Goal: Navigation & Orientation: Understand site structure

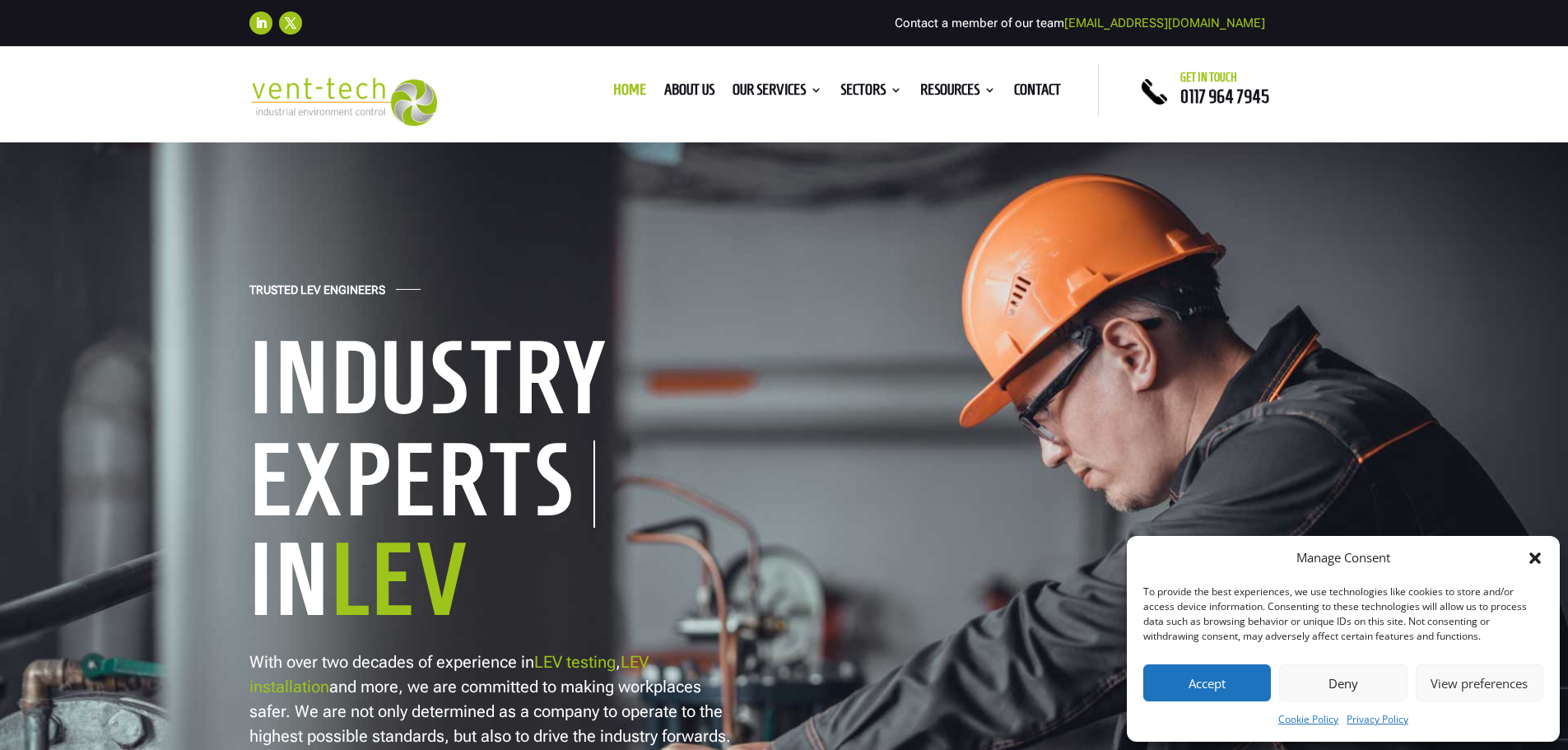
click at [1241, 676] on button "Accept" at bounding box center [1207, 682] width 127 height 37
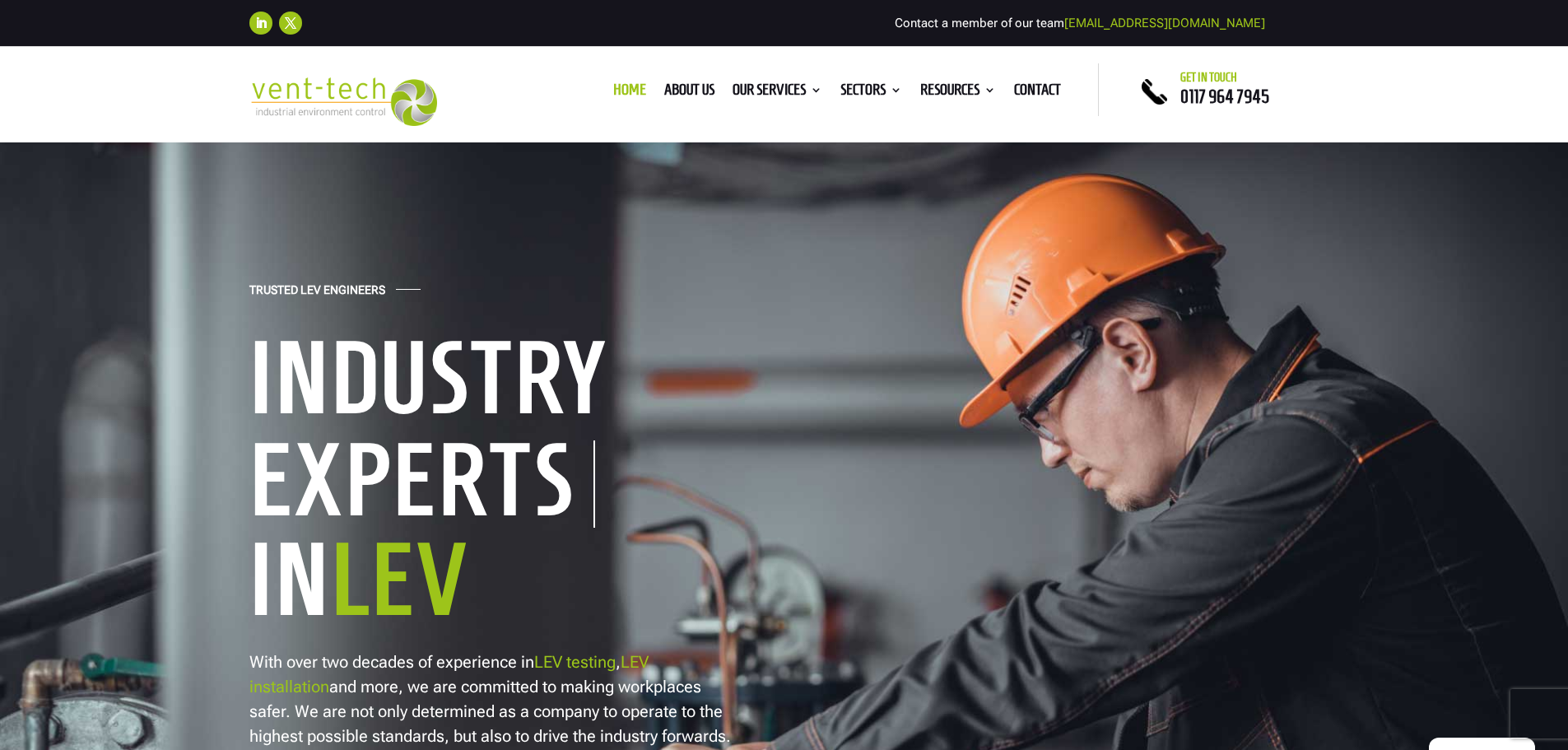
click at [863, 90] on link "Sectors" at bounding box center [872, 92] width 62 height 18
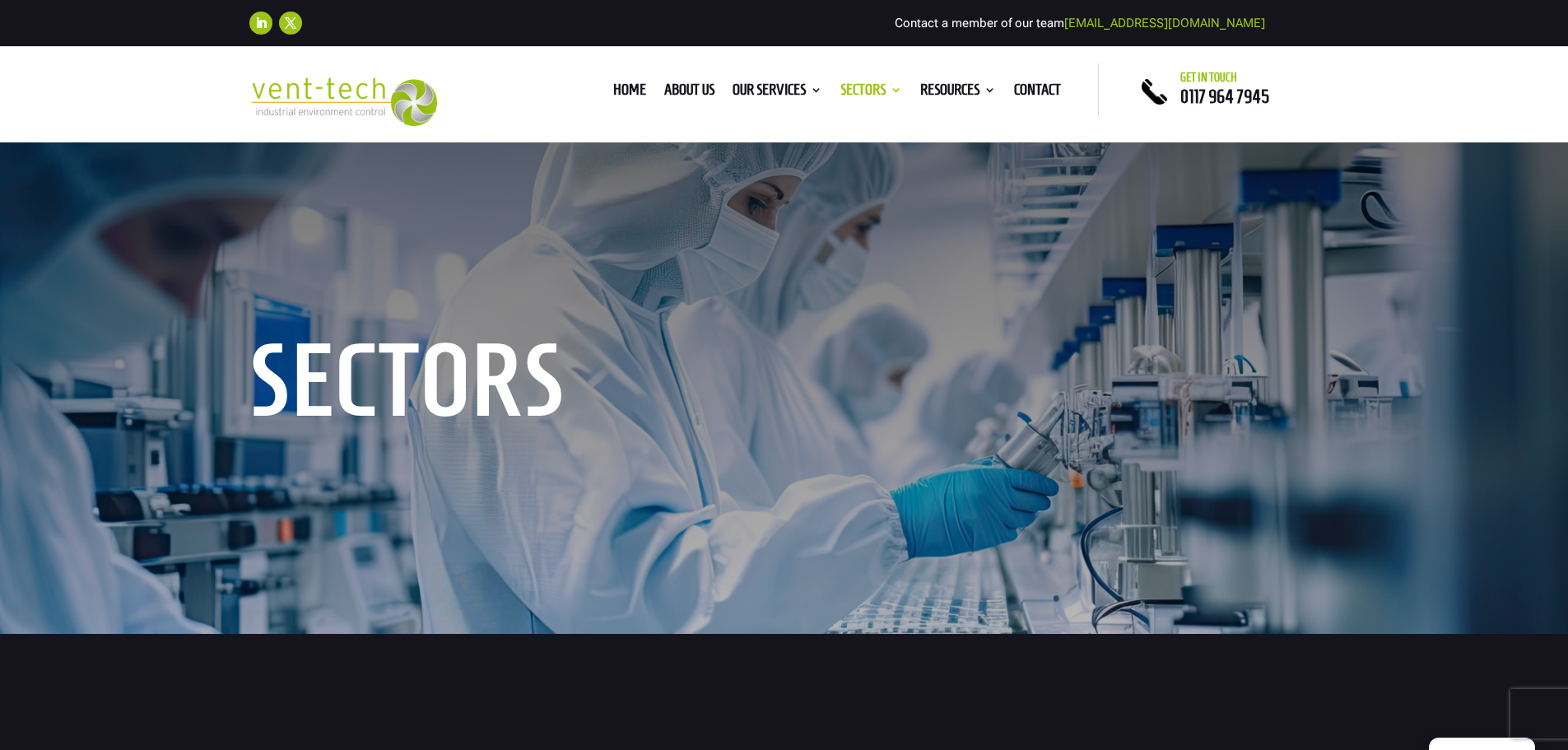
click at [1323, 305] on div "Sectors" at bounding box center [784, 387] width 1568 height 493
click at [941, 90] on link "Resources" at bounding box center [958, 92] width 76 height 18
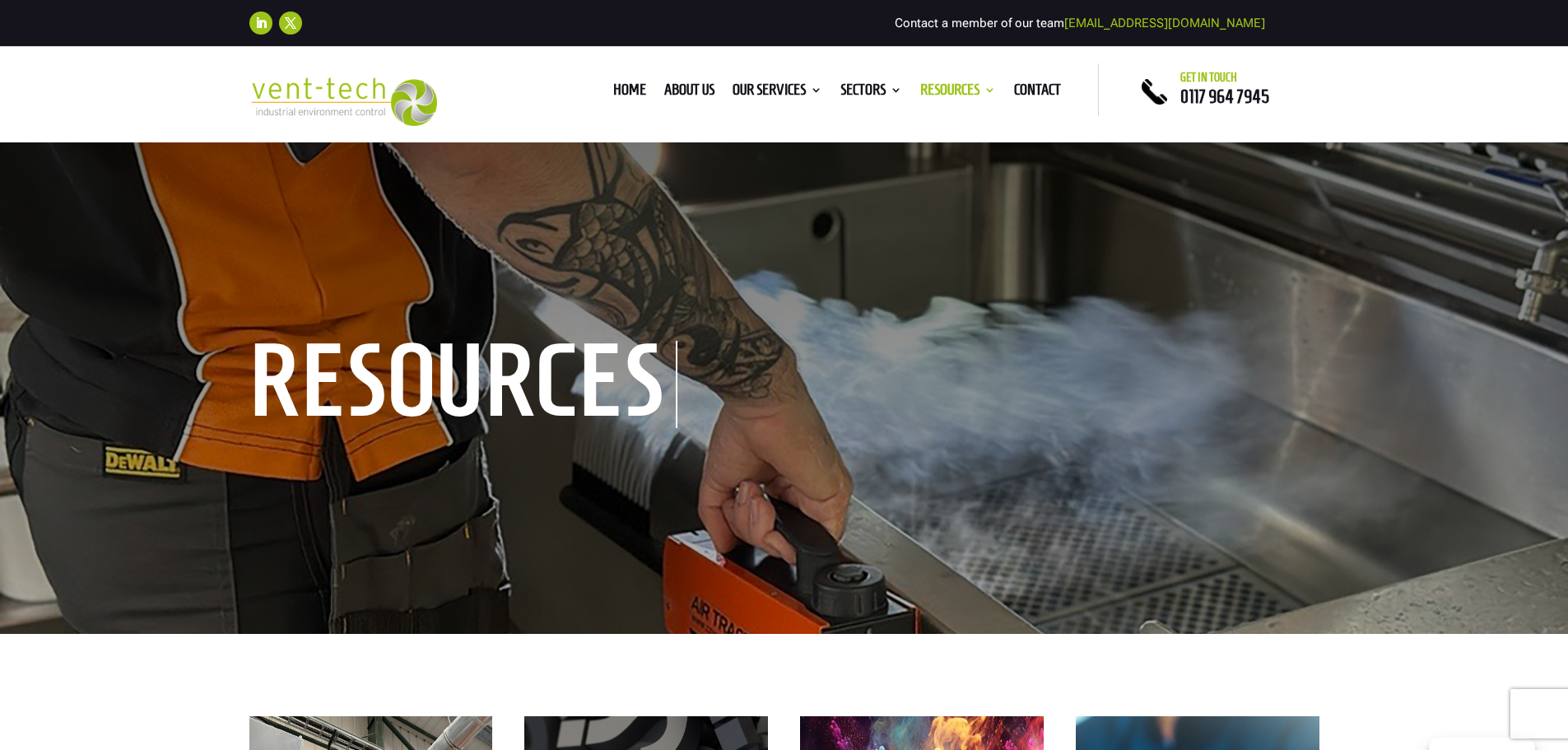
click at [668, 87] on link "About us" at bounding box center [689, 92] width 50 height 18
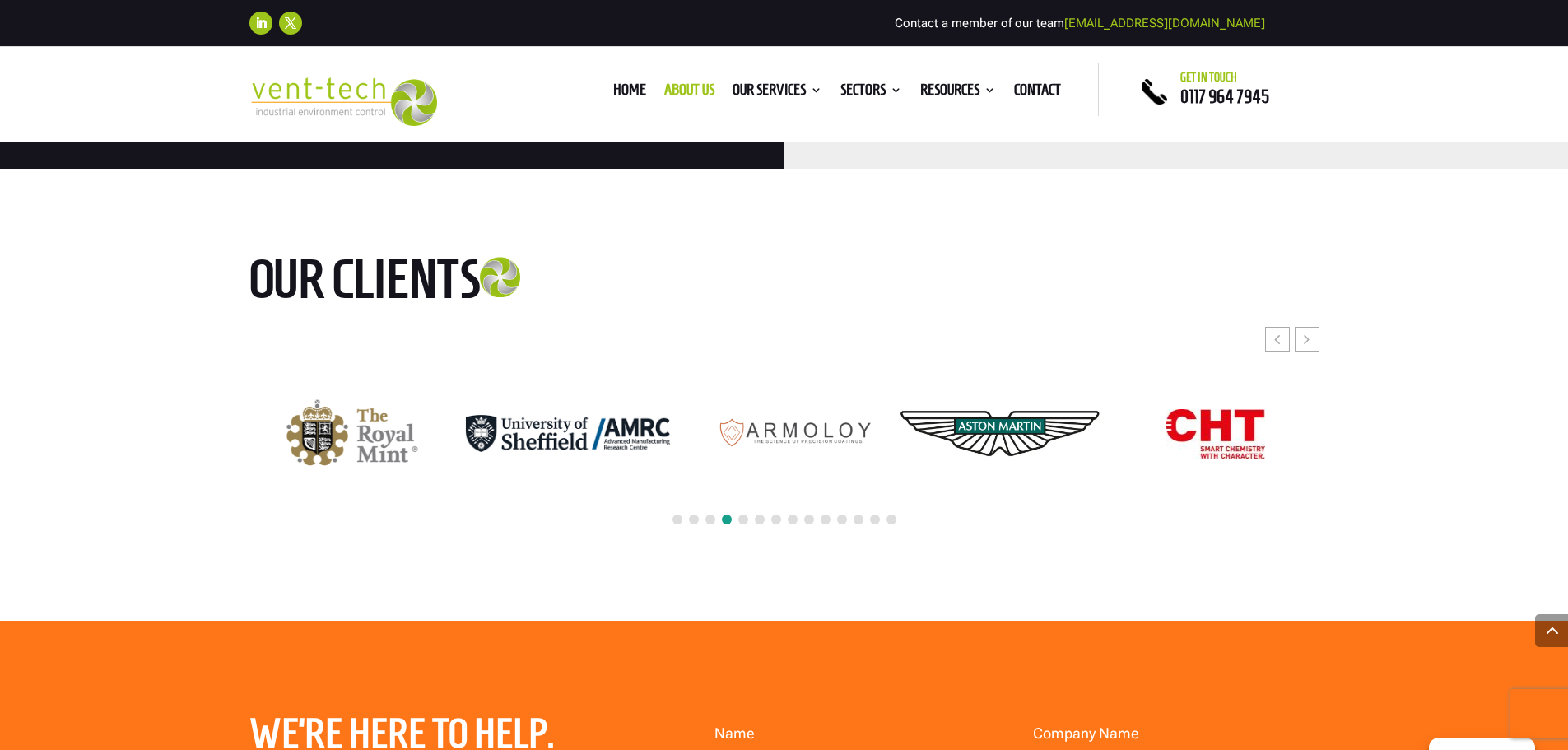
scroll to position [4115, 0]
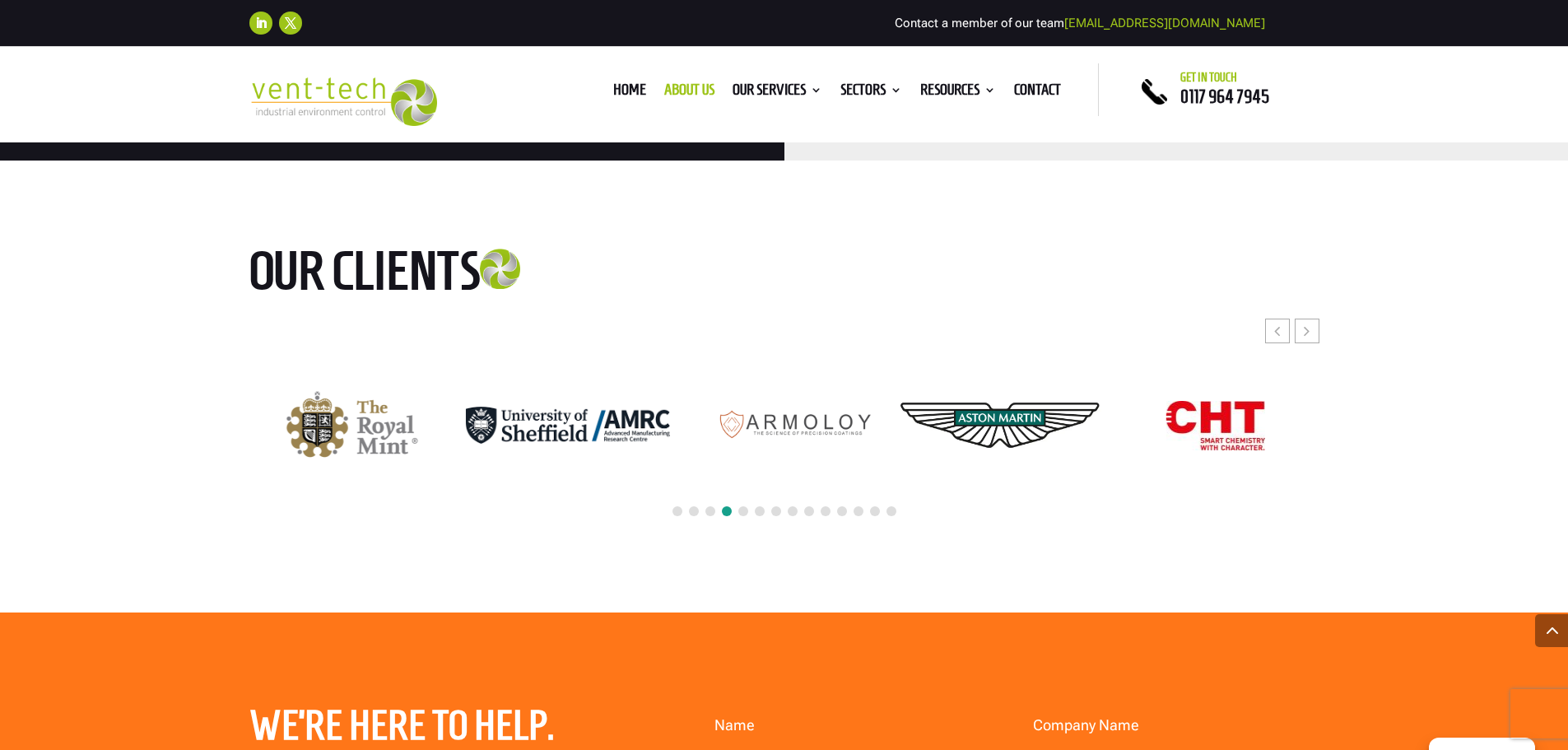
click at [1317, 318] on div "Next slide" at bounding box center [1307, 330] width 25 height 25
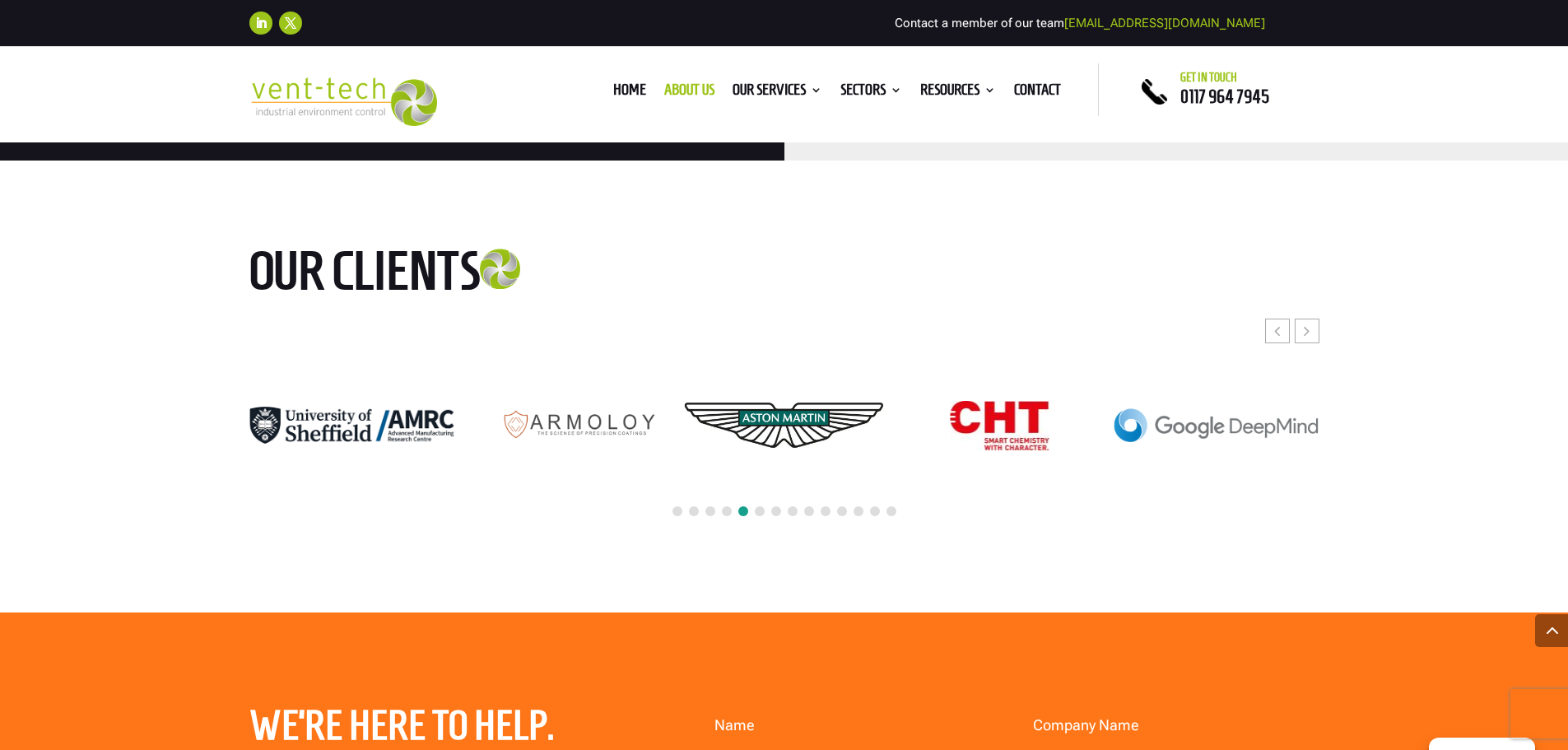
click at [1317, 318] on div "Next slide" at bounding box center [1307, 330] width 25 height 25
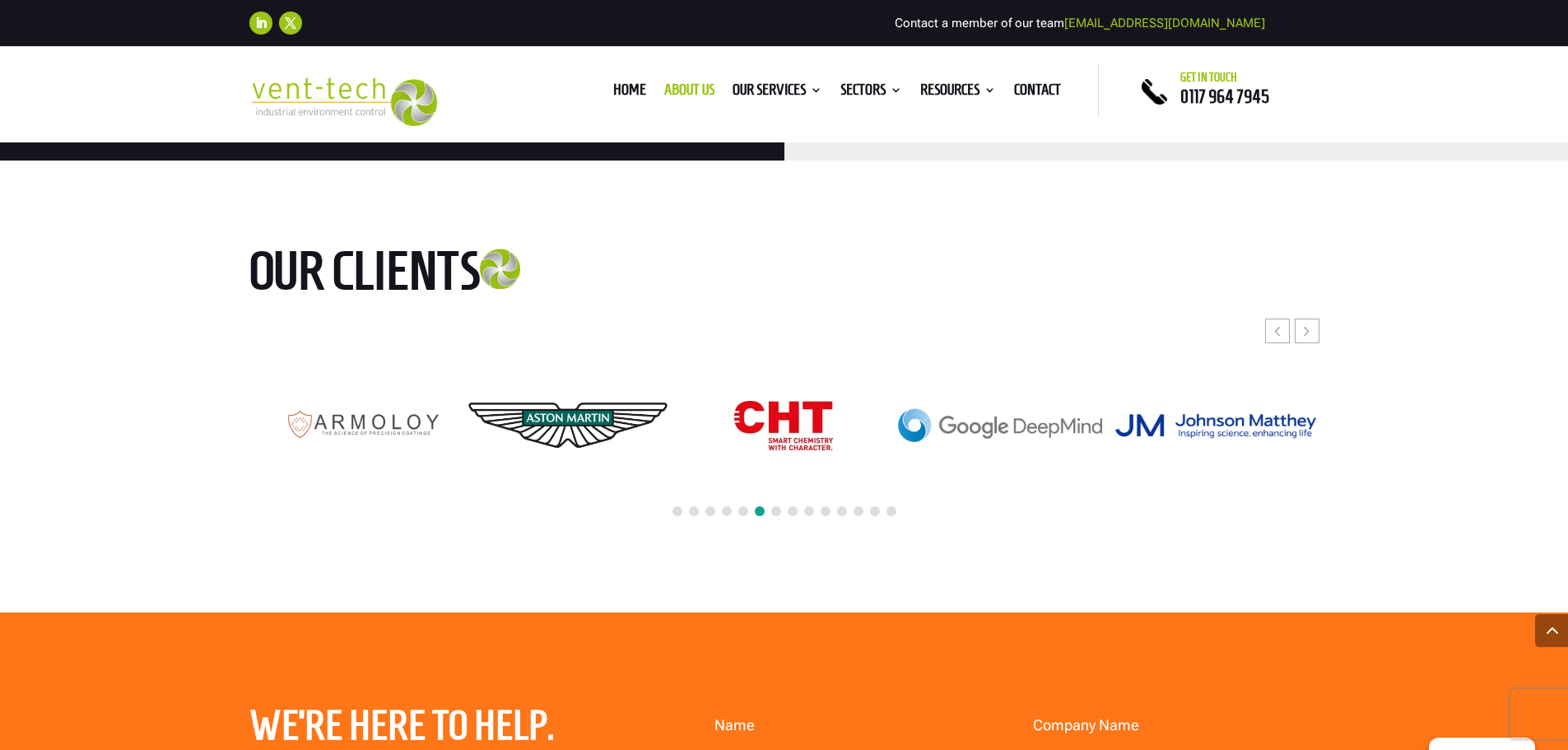
click at [1317, 318] on div "Next slide" at bounding box center [1307, 330] width 25 height 25
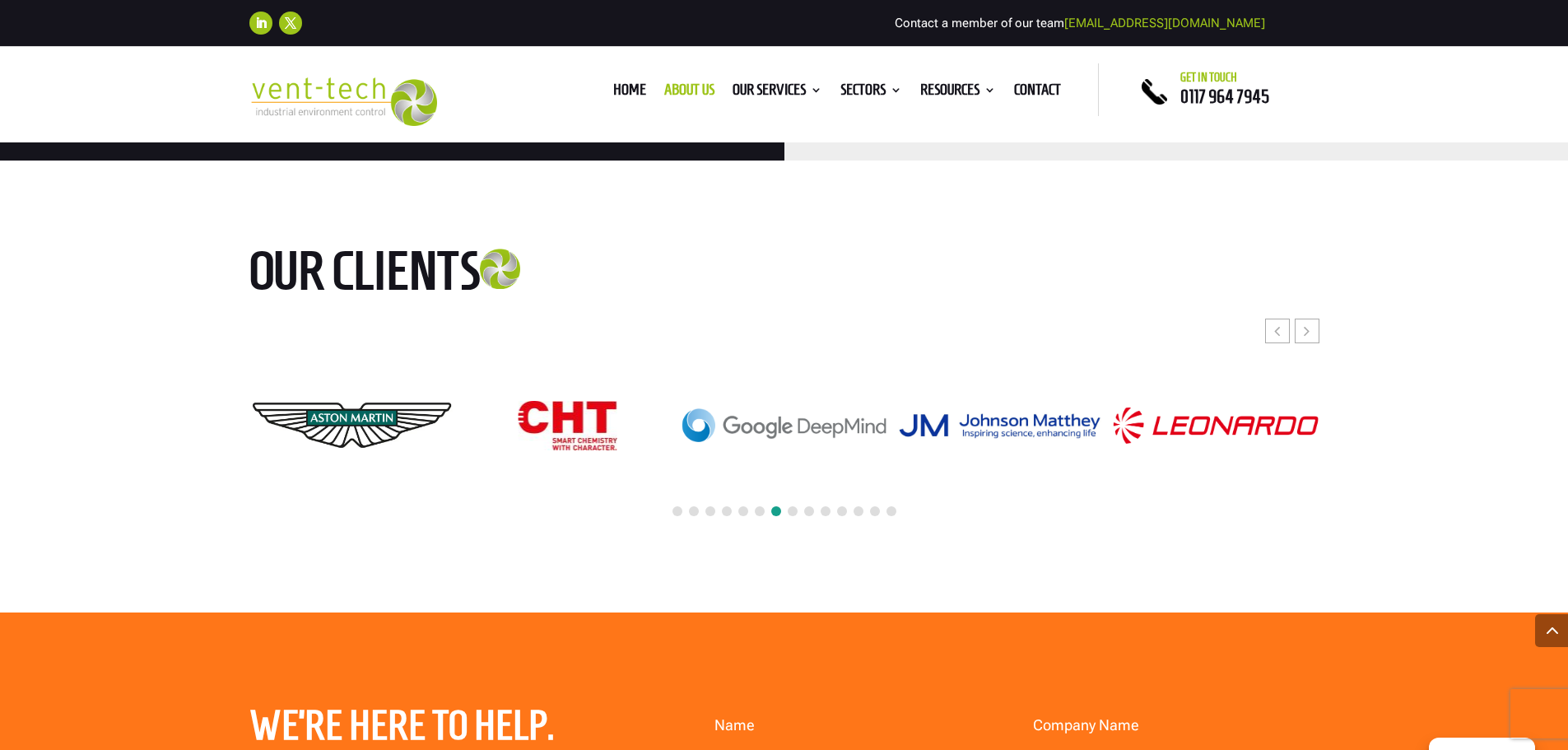
click at [1317, 318] on div "Next slide" at bounding box center [1307, 330] width 25 height 25
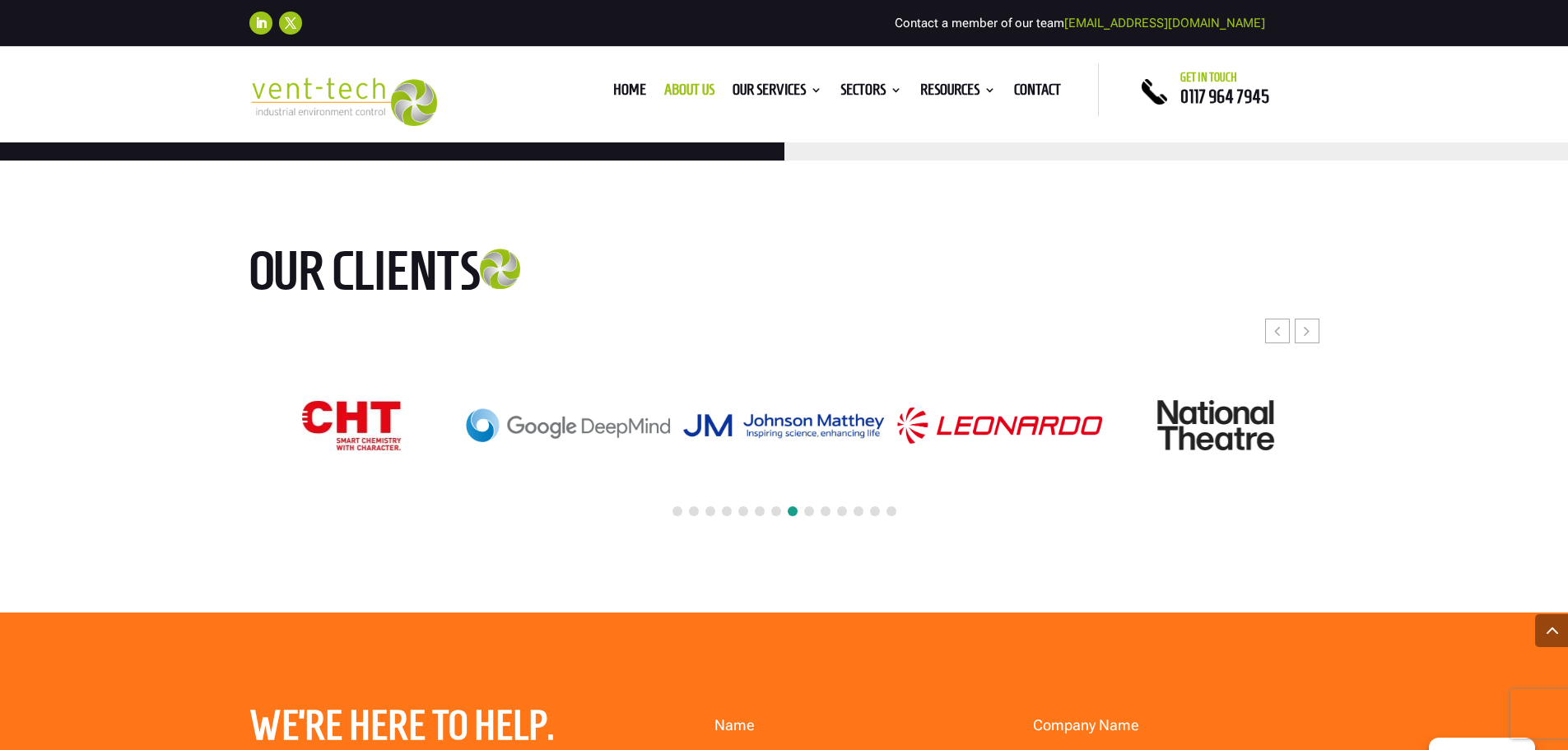
click at [1311, 318] on div "Next slide" at bounding box center [1307, 330] width 25 height 25
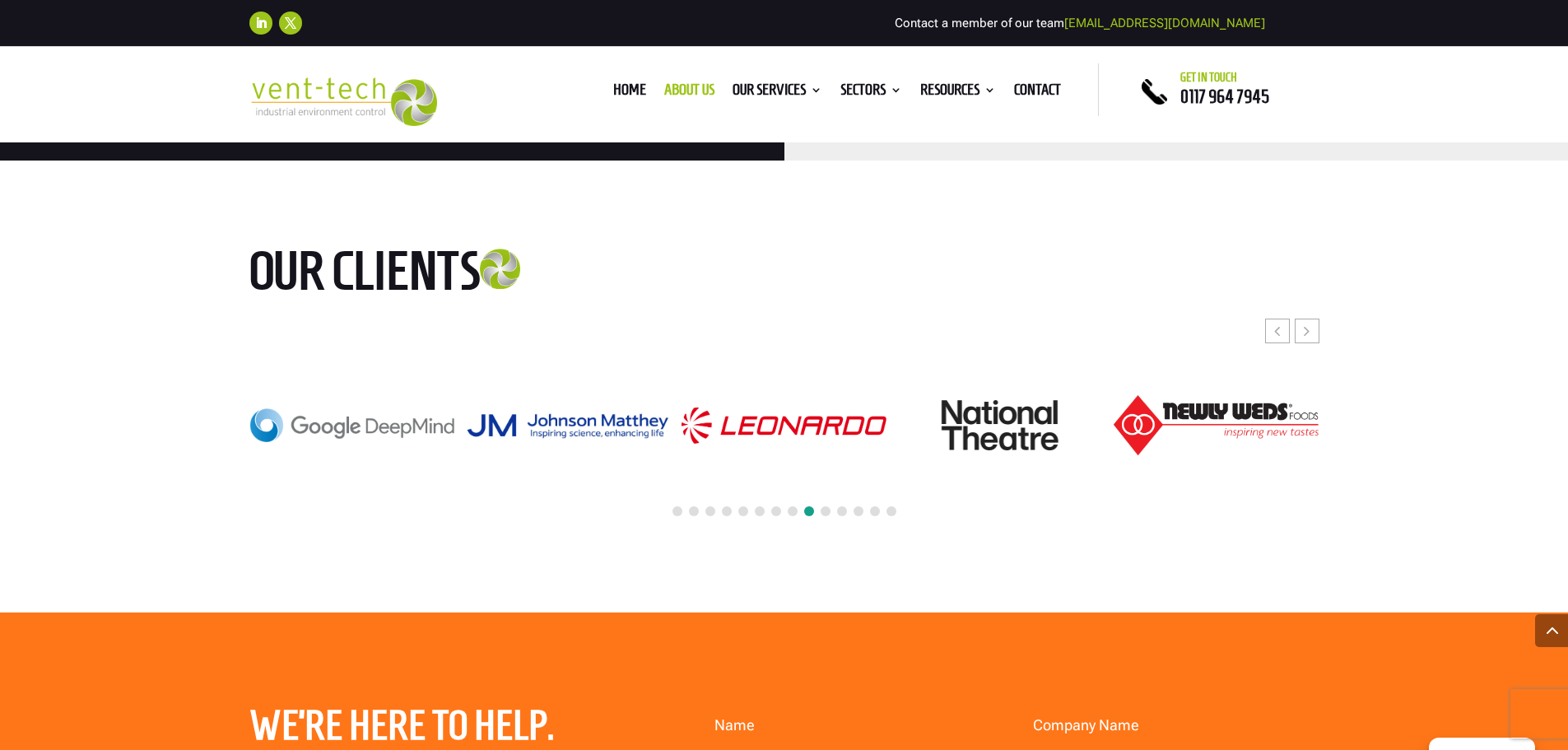
click at [1311, 318] on div "Next slide" at bounding box center [1307, 330] width 25 height 25
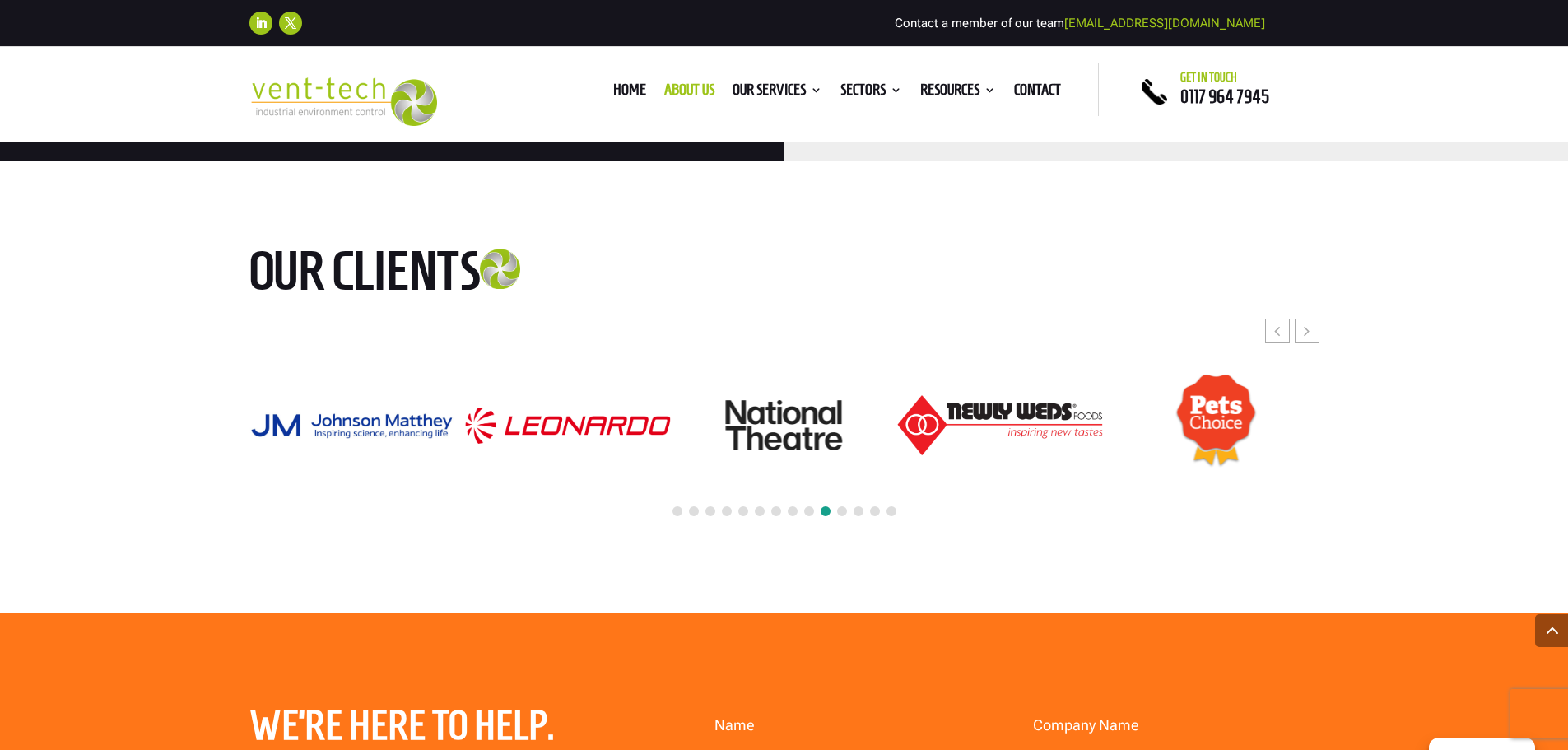
click at [1311, 318] on div "Next slide" at bounding box center [1307, 330] width 25 height 25
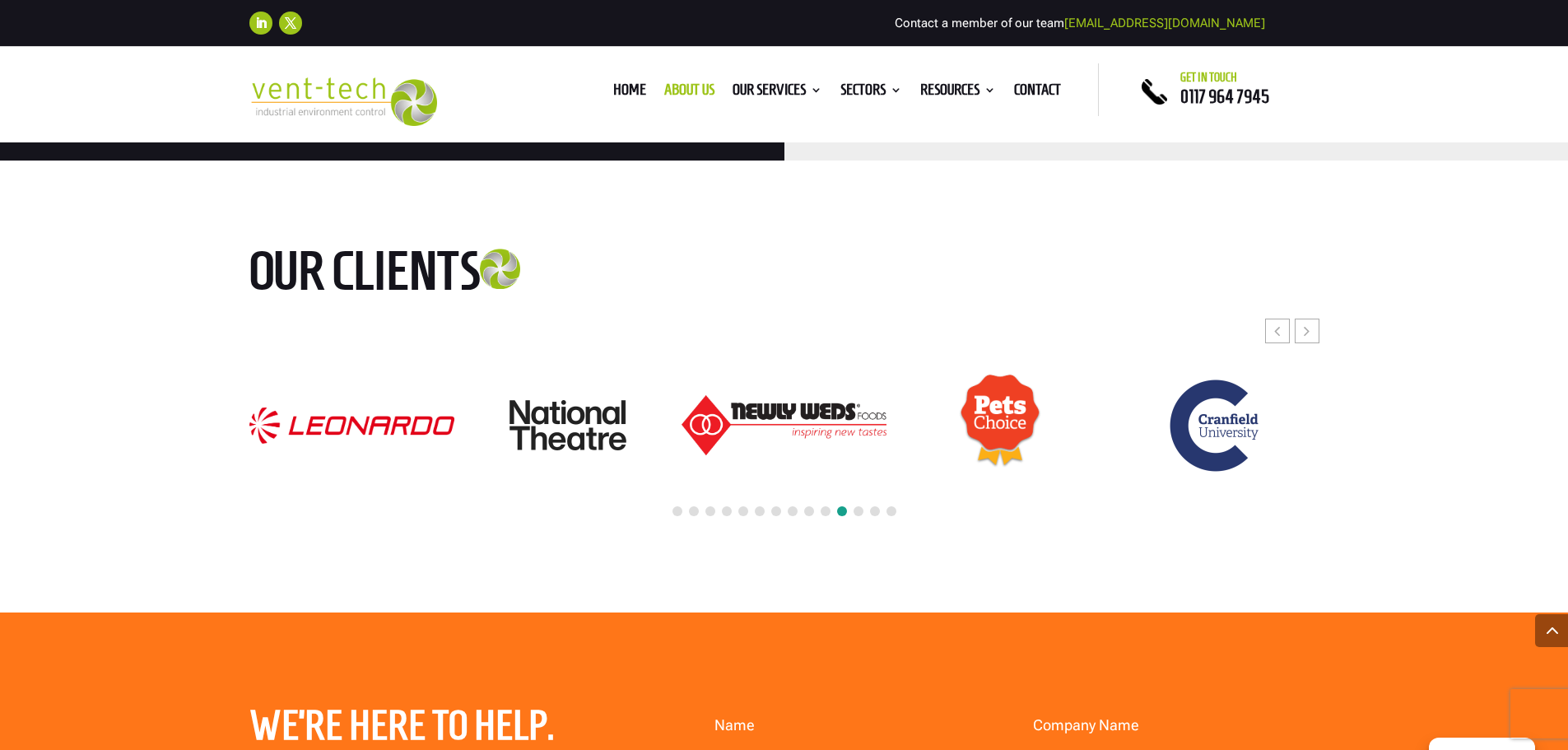
click at [1311, 318] on div "Next slide" at bounding box center [1307, 330] width 25 height 25
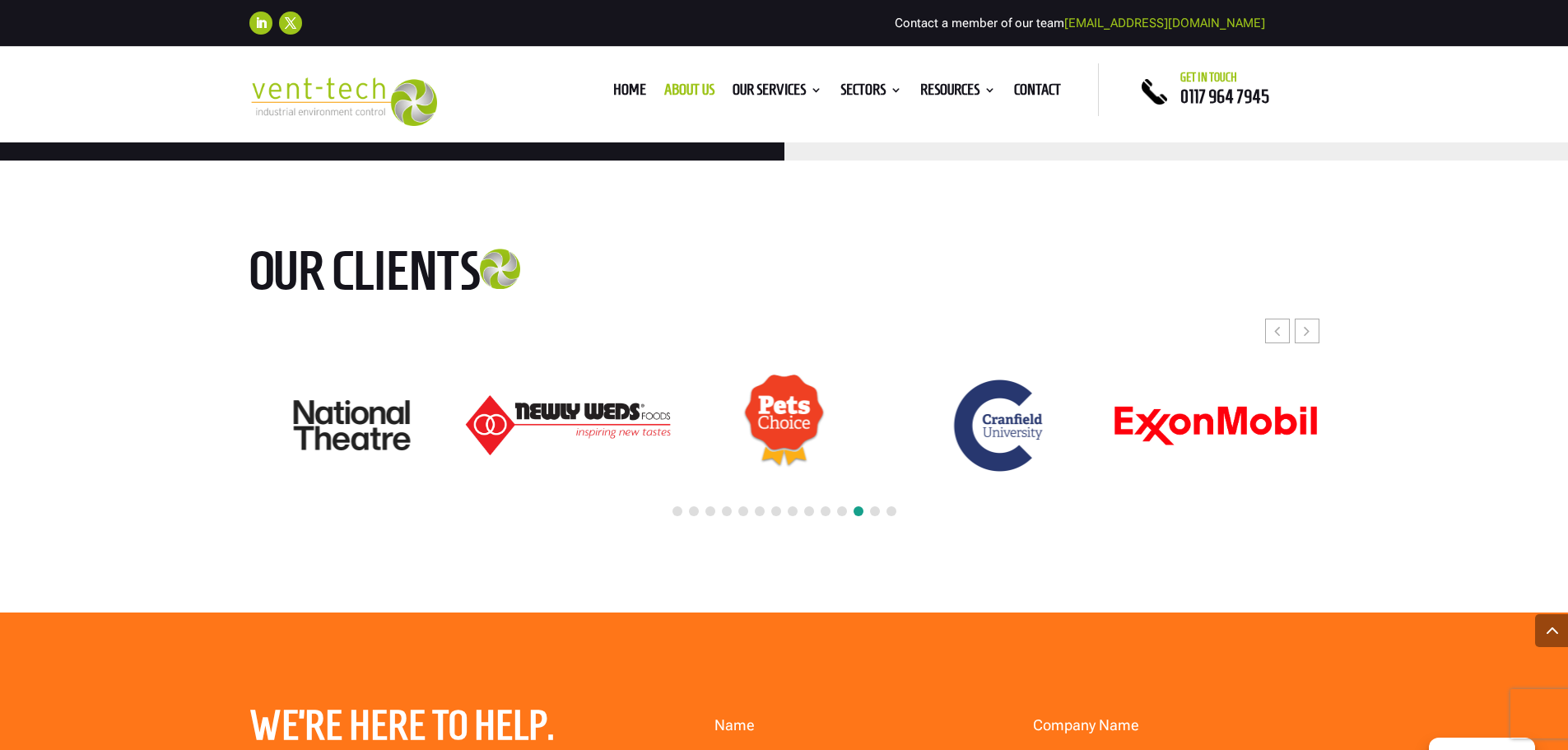
click at [1311, 318] on div "Next slide" at bounding box center [1307, 330] width 25 height 25
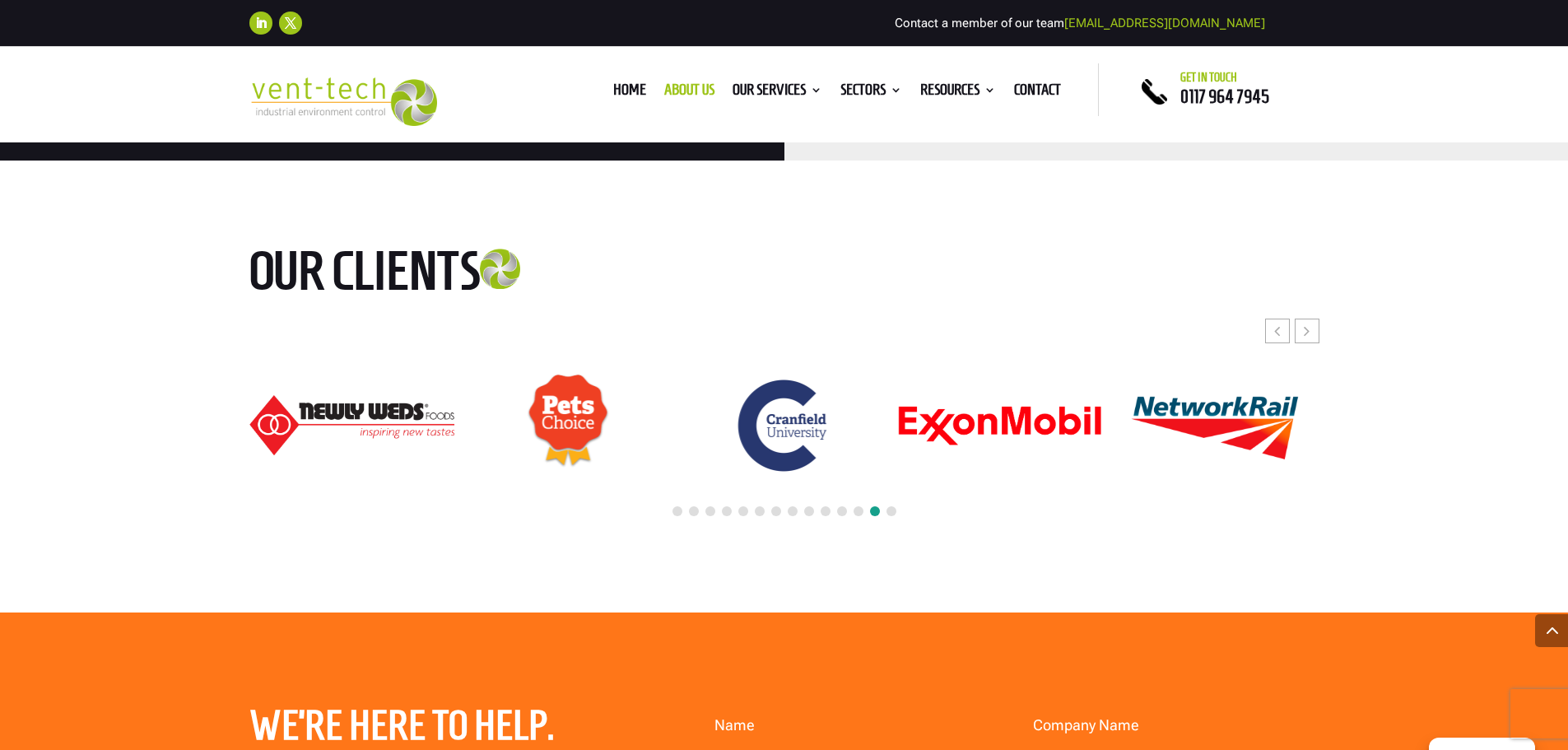
click at [1311, 318] on div "Next slide" at bounding box center [1307, 330] width 25 height 25
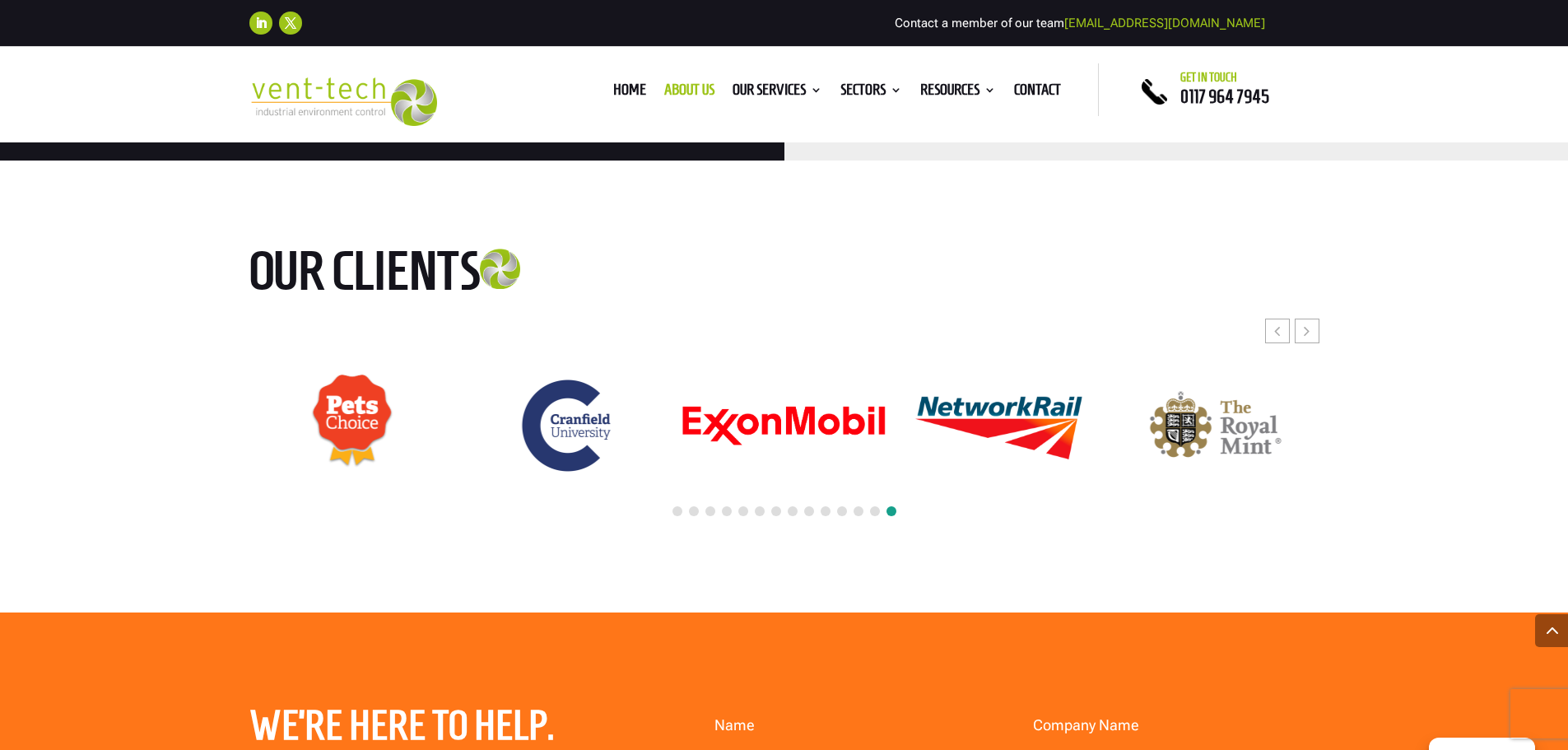
click at [1311, 318] on div "Next slide" at bounding box center [1307, 330] width 25 height 25
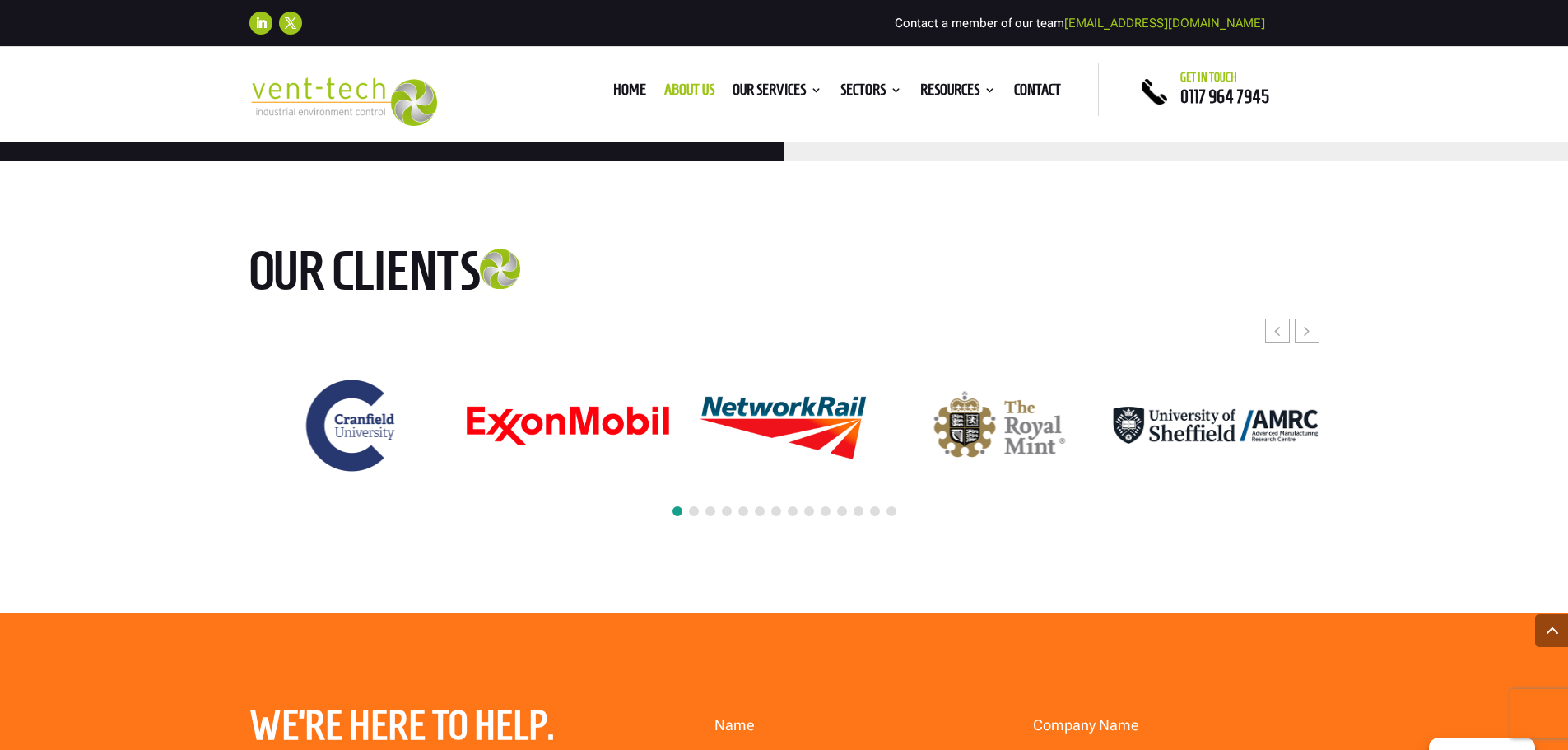
click at [1313, 318] on div "Next slide" at bounding box center [1307, 330] width 25 height 25
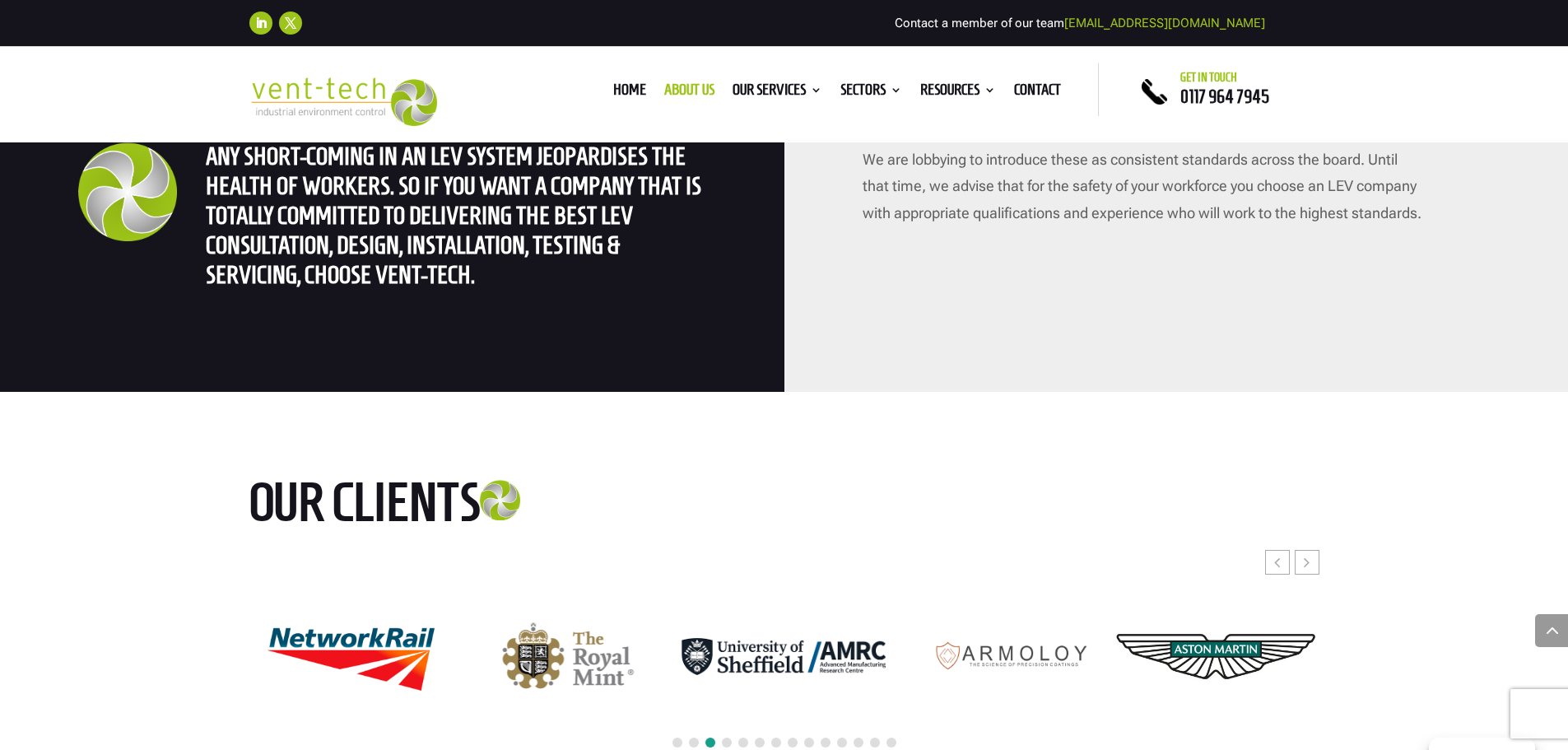
scroll to position [3539, 0]
